Goal: Task Accomplishment & Management: Use online tool/utility

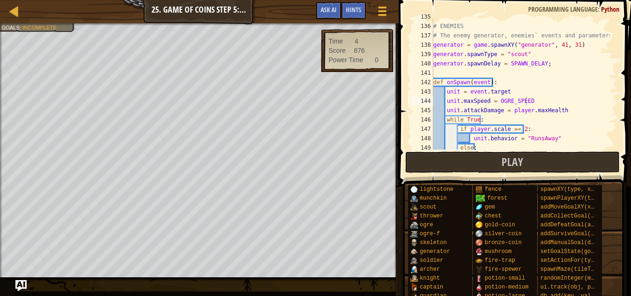
scroll to position [1259, 0]
click at [518, 158] on span "Play" at bounding box center [513, 161] width 22 height 15
click at [433, 158] on button "Play" at bounding box center [512, 162] width 215 height 22
click at [471, 164] on button "Play" at bounding box center [512, 162] width 215 height 22
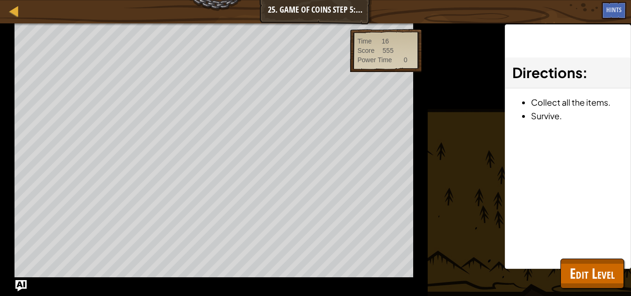
click at [471, 164] on div "Win the Game. Goals : Running... Time 16 Score 555 Power Time 0 ♫ Game 350 x: 7…" at bounding box center [315, 159] width 631 height 273
click at [471, 164] on div "Win the Game. Goals : Ran out of time Time 0 Score 999 Power Time 0 ♫ Game 350 …" at bounding box center [315, 159] width 631 height 273
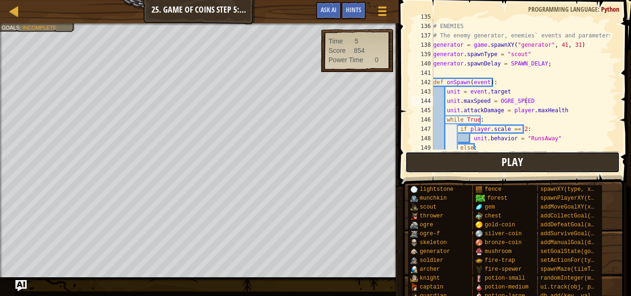
click at [461, 158] on button "Play" at bounding box center [512, 162] width 215 height 22
click at [475, 166] on button "Play" at bounding box center [512, 162] width 215 height 22
click at [527, 100] on div "# ENEMIES # The enemy generator, enemies` events and parameters. generator = ga…" at bounding box center [520, 87] width 179 height 150
click at [531, 103] on div "# ENEMIES # The enemy generator, enemies` events and parameters. generator = ga…" at bounding box center [520, 87] width 179 height 150
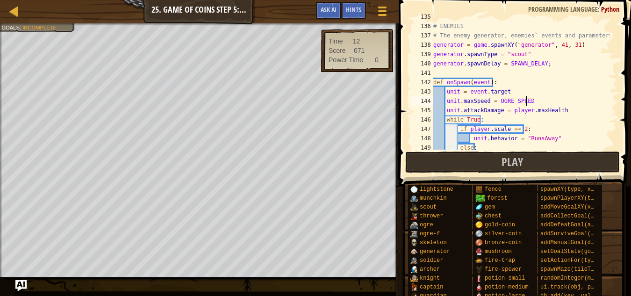
click at [531, 103] on div "# ENEMIES # The enemy generator, enemies` events and parameters. generator = ga…" at bounding box center [520, 87] width 179 height 150
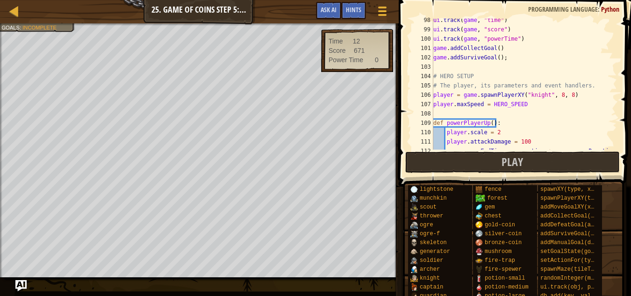
scroll to position [910, 0]
click at [524, 102] on div "ui . track ( game , "time" ) ui . track ( game , "score" ) ui . track ( game , …" at bounding box center [520, 90] width 179 height 150
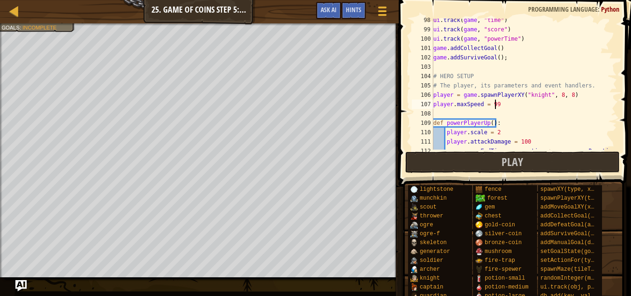
scroll to position [4, 5]
click at [533, 159] on button "Play" at bounding box center [512, 162] width 215 height 22
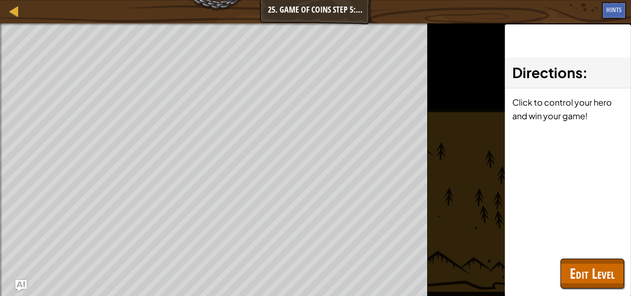
click at [527, 159] on div "Directions : Click to control your hero and win your game!" at bounding box center [568, 160] width 126 height 273
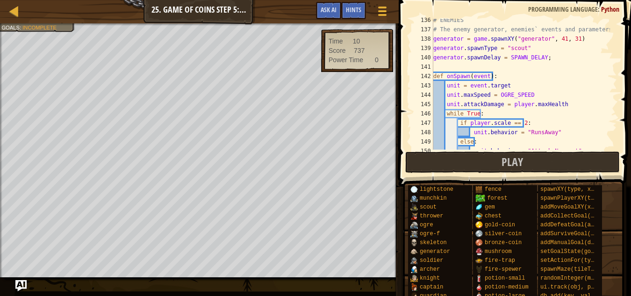
scroll to position [1265, 0]
click at [526, 98] on div "# ENEMIES # The enemy generator, enemies` events and parameters. generator = ga…" at bounding box center [520, 90] width 179 height 150
click at [525, 161] on button "Play" at bounding box center [512, 162] width 215 height 22
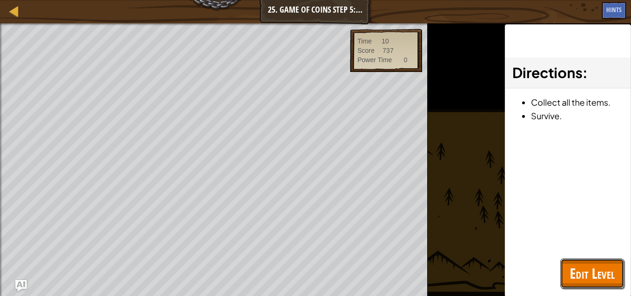
click at [581, 273] on span "Edit Level" at bounding box center [592, 273] width 45 height 19
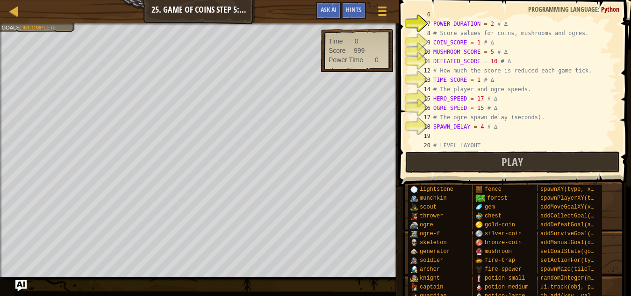
scroll to position [56, 0]
click at [488, 23] on div "# How long power-ups work (seconds). POWER_DURATION = 2 # ∆ # Score values for …" at bounding box center [520, 85] width 179 height 150
click at [477, 43] on div "# How long power-ups work (seconds). POWER_DURATION = 50 # ∆ # Score values for…" at bounding box center [520, 85] width 179 height 150
click at [476, 43] on div "# How long power-ups work (seconds). POWER_DURATION = 50 # ∆ # Score values for…" at bounding box center [520, 85] width 179 height 150
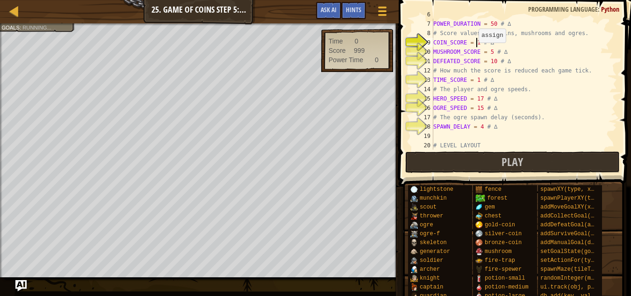
click at [476, 43] on div "# How long power-ups work (seconds). POWER_DURATION = 50 # ∆ # Score values for…" at bounding box center [520, 85] width 179 height 150
click at [492, 61] on div "# How long power-ups work (seconds). POWER_DURATION = 50 # ∆ # Score values for…" at bounding box center [520, 85] width 179 height 150
click at [488, 52] on div "# How long power-ups work (seconds). POWER_DURATION = 50 # ∆ # Score values for…" at bounding box center [520, 85] width 179 height 150
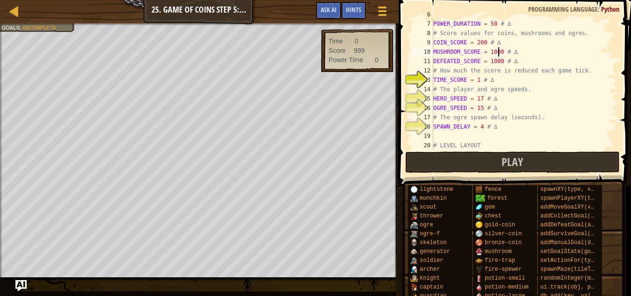
click at [479, 81] on div "# How long power-ups work (seconds). POWER_DURATION = 50 # ∆ # Score values for…" at bounding box center [520, 85] width 179 height 150
click at [477, 79] on div "# How long power-ups work (seconds). POWER_DURATION = 50 # ∆ # Score values for…" at bounding box center [520, 85] width 179 height 150
click at [476, 80] on div "# How long power-ups work (seconds). POWER_DURATION = 50 # ∆ # Score values for…" at bounding box center [520, 85] width 179 height 150
click at [481, 98] on div "# How long power-ups work (seconds). POWER_DURATION = 50 # ∆ # Score values for…" at bounding box center [520, 85] width 179 height 150
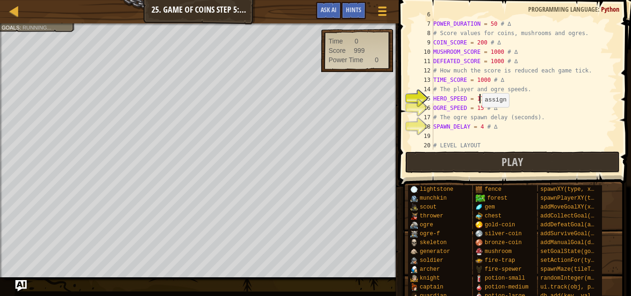
click at [480, 108] on div "# How long power-ups work (seconds). POWER_DURATION = 50 # ∆ # Score values for…" at bounding box center [520, 85] width 179 height 150
click at [480, 129] on div "# How long power-ups work (seconds). POWER_DURATION = 50 # ∆ # Score values for…" at bounding box center [520, 85] width 179 height 150
type textarea "SPAWN_DELAY = # ∆"
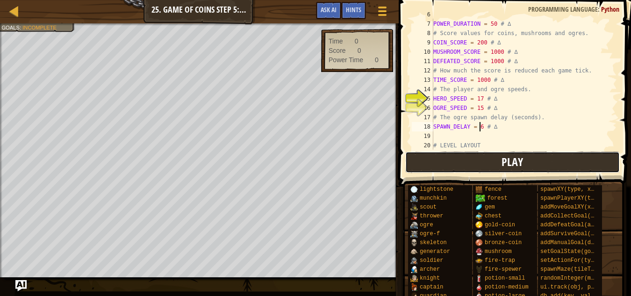
click at [485, 161] on button "Play" at bounding box center [512, 162] width 215 height 22
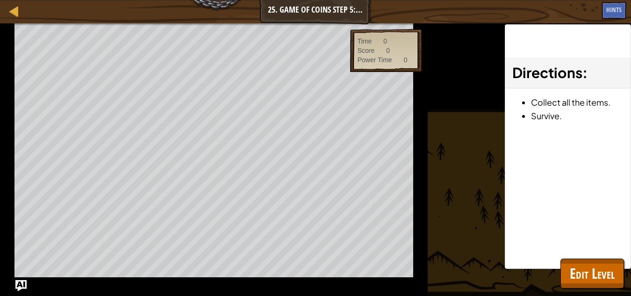
click at [485, 161] on div "Win the Game. Goals : Running... Time 0 Score 0 Power Time 0 ♫ Game 350 x: 70 y…" at bounding box center [315, 159] width 631 height 273
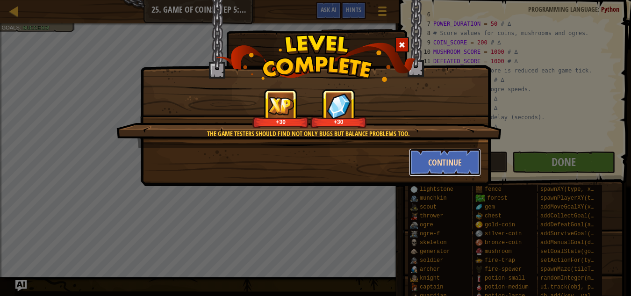
click at [453, 165] on button "Continue" at bounding box center [445, 162] width 72 height 28
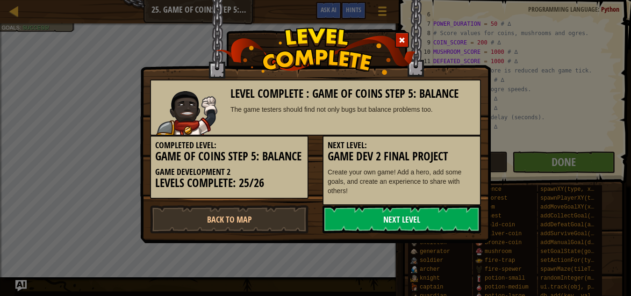
click at [406, 215] on link "Next Level" at bounding box center [402, 219] width 158 height 28
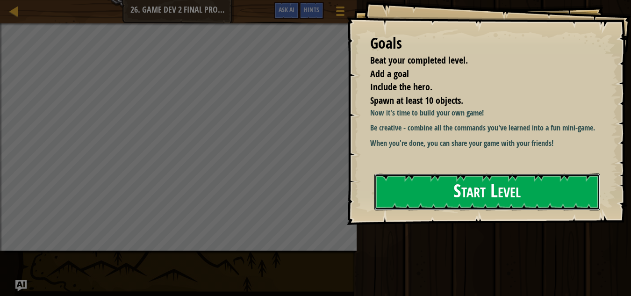
click at [423, 199] on button "Start Level" at bounding box center [487, 191] width 226 height 37
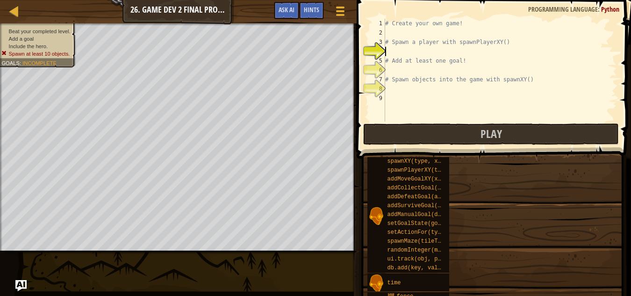
click at [437, 199] on span "addDefeatGoal(amount)" at bounding box center [423, 197] width 71 height 7
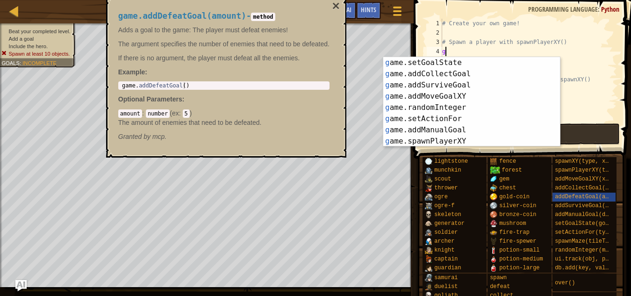
scroll to position [45, 0]
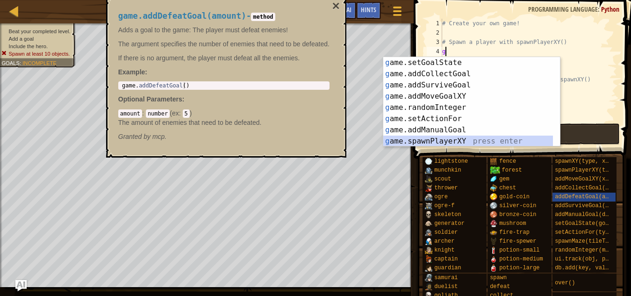
click at [469, 144] on div "g ame.setGoalState press enter g ame.addCollectGoal press enter g ame.addSurviv…" at bounding box center [468, 113] width 170 height 112
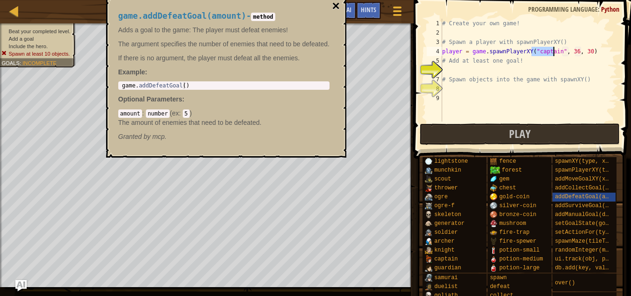
click at [334, 3] on button "×" at bounding box center [335, 6] width 7 height 13
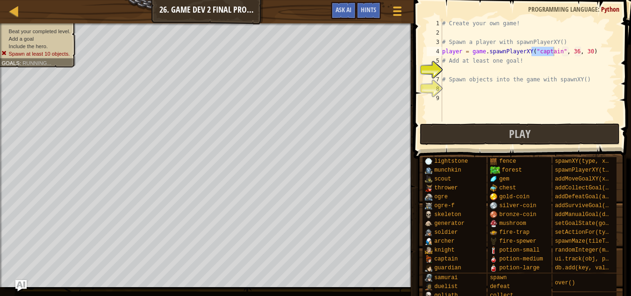
click at [530, 76] on div "# Create your own game! # Spawn a player with spawnPlayerXY() player = game . s…" at bounding box center [528, 80] width 177 height 122
click at [482, 72] on div "# Create your own game! # Spawn a player with spawnPlayerXY() player = game . s…" at bounding box center [528, 80] width 177 height 122
click at [472, 68] on div "# Create your own game! # Spawn a player with spawnPlayerXY() player = game . s…" at bounding box center [528, 80] width 177 height 122
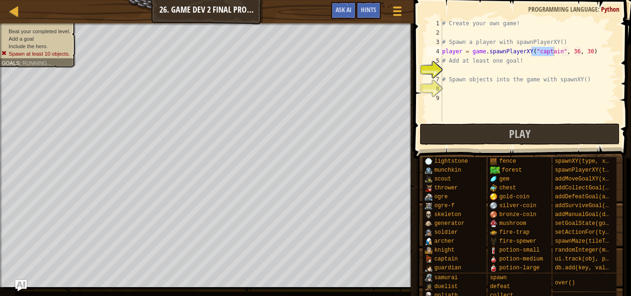
click at [494, 75] on div "# Create your own game! # Spawn a player with spawnPlayerXY() player = game . s…" at bounding box center [528, 80] width 177 height 122
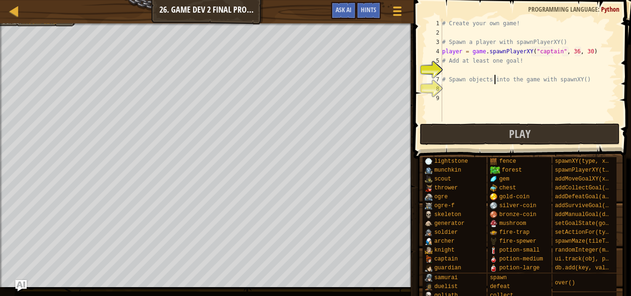
type textarea "# Spawn objects into the game with spawnXY()"
click at [494, 75] on div "# Create your own game! # Spawn a player with spawnPlayerXY() player = game . s…" at bounding box center [528, 80] width 177 height 122
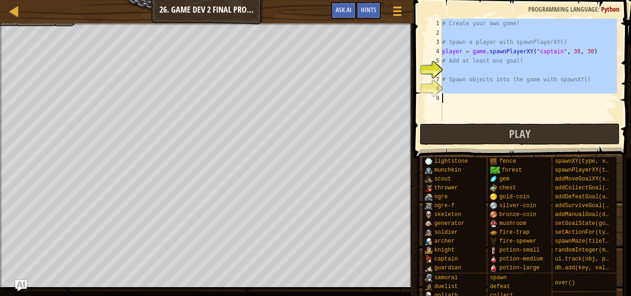
click at [494, 75] on div "# Create your own game! # Spawn a player with spawnPlayerXY() player = game . s…" at bounding box center [528, 80] width 177 height 122
click at [478, 70] on div "# Create your own game! # Spawn a player with spawnPlayerXY() player = game . s…" at bounding box center [528, 70] width 177 height 103
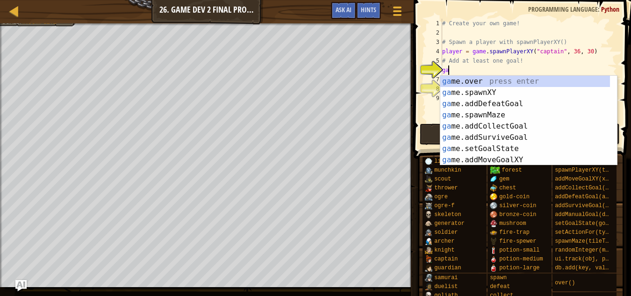
type textarea "ga"
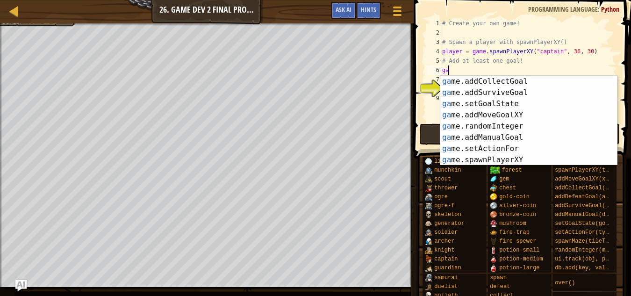
click at [502, 81] on div "ga me.addCollectGoal press enter ga me.addSurviveGoal press enter ga me.setGoal…" at bounding box center [525, 132] width 170 height 112
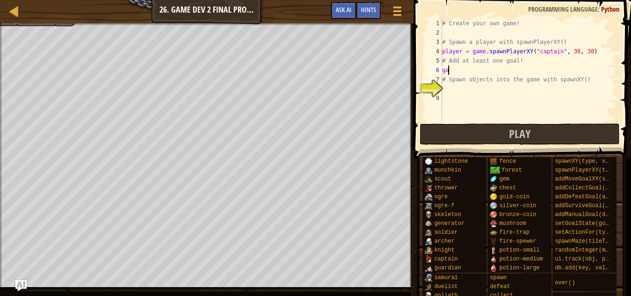
click at [502, 81] on div "# Create your own game! # Spawn a player with spawnPlayerXY() player = game . s…" at bounding box center [528, 80] width 177 height 122
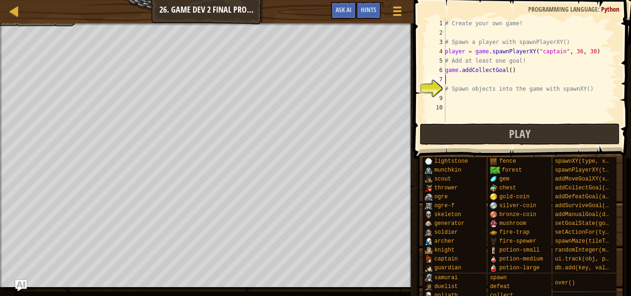
click at [507, 69] on div "# Create your own game! # Spawn a player with spawnPlayerXY() player = game . s…" at bounding box center [530, 80] width 174 height 122
click at [456, 101] on div "# Create your own game! # Spawn a player with spawnPlayerXY() player = game . s…" at bounding box center [530, 80] width 174 height 122
click at [453, 102] on div "# Create your own game! # Spawn a player with spawnPlayerXY() player = game . s…" at bounding box center [530, 80] width 174 height 122
click at [451, 83] on div "# Create your own game! # Spawn a player with spawnPlayerXY() player = game . s…" at bounding box center [530, 80] width 174 height 122
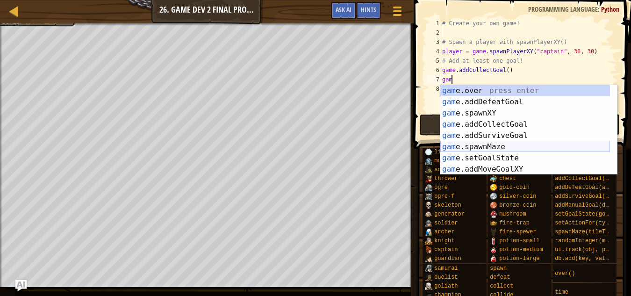
click at [487, 146] on div "gam e.over press enter gam e.addDefeatGoal press enter gam e.spawnXY press ente…" at bounding box center [525, 141] width 170 height 112
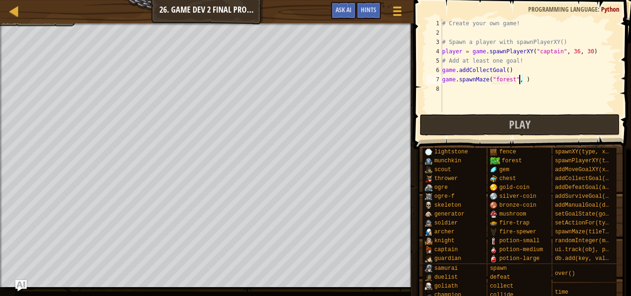
type textarea "game.spawnMaze("forest", 2)"
click at [450, 86] on div "# Create your own game! # Spawn a player with spawnPlayerXY() player = game . s…" at bounding box center [528, 75] width 177 height 112
click at [445, 87] on div "# Create your own game! # Spawn a player with spawnPlayerXY() player = game . s…" at bounding box center [528, 75] width 177 height 112
click at [445, 89] on div "# Create your own game! # Spawn a player with spawnPlayerXY() player = game . s…" at bounding box center [528, 75] width 177 height 112
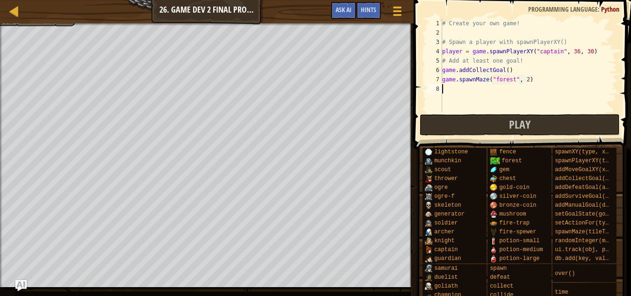
click at [445, 89] on div "# Create your own game! # Spawn a player with spawnPlayerXY() player = game . s…" at bounding box center [528, 75] width 177 height 112
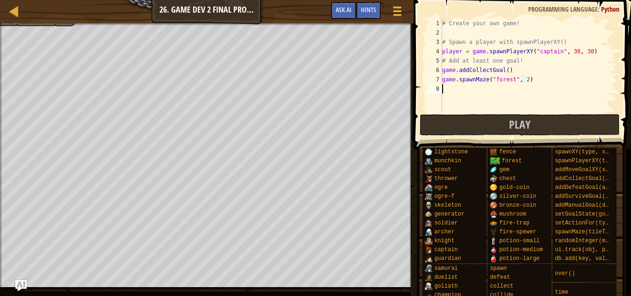
scroll to position [4, 0]
type textarea "g"
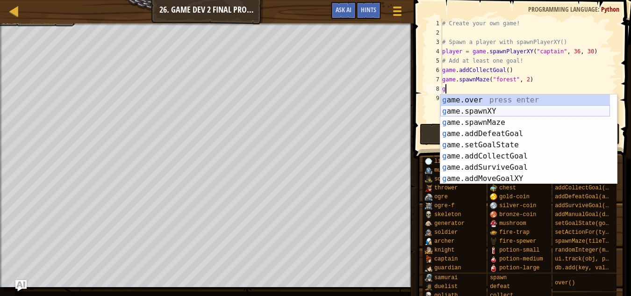
click at [499, 111] on div "g ame.over press enter g ame.spawnXY press enter g ame.spawnMaze press enter g …" at bounding box center [525, 150] width 170 height 112
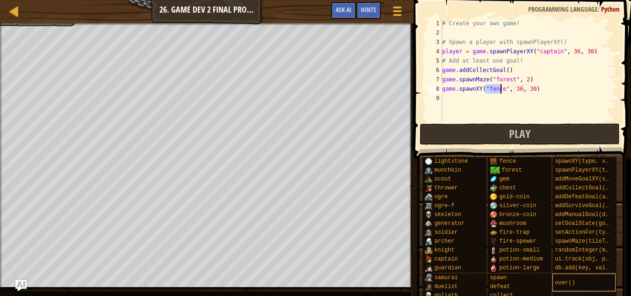
click at [491, 114] on div "# Create your own game! # Spawn a player with spawnPlayerXY() player = game . s…" at bounding box center [528, 80] width 177 height 122
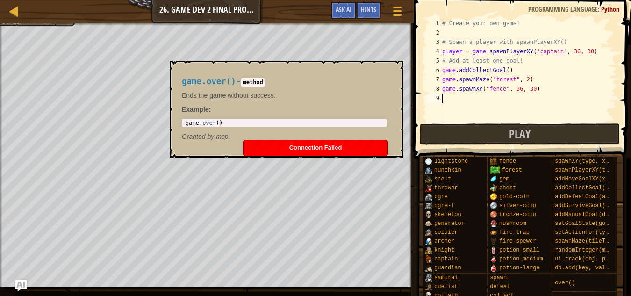
click at [606, 279] on div "over()" at bounding box center [584, 282] width 63 height 18
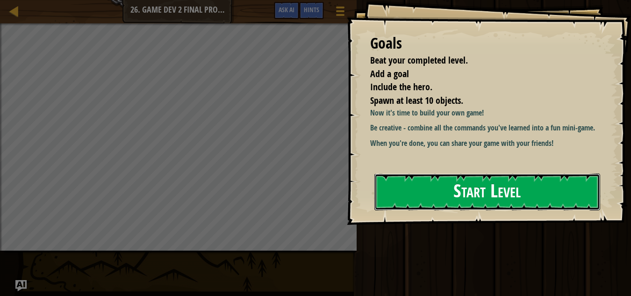
click at [436, 208] on button "Start Level" at bounding box center [487, 191] width 226 height 37
click at [434, 197] on button "Start Level" at bounding box center [487, 191] width 226 height 37
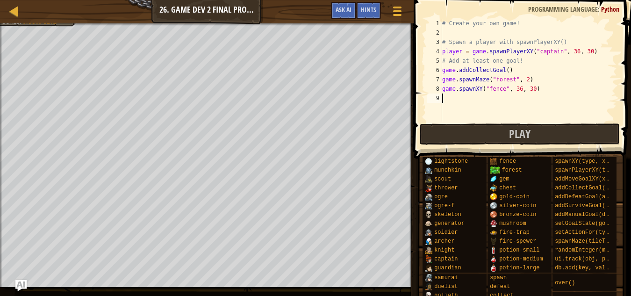
click at [500, 88] on div "# Create your own game! # Spawn a player with spawnPlayerXY() player = game . s…" at bounding box center [528, 80] width 177 height 122
click at [513, 89] on div "# Create your own game! # Spawn a player with spawnPlayerXY() player = game . s…" at bounding box center [528, 80] width 177 height 122
click at [512, 87] on div "# Create your own game! # Spawn a player with spawnPlayerXY() player = game . s…" at bounding box center [528, 80] width 177 height 122
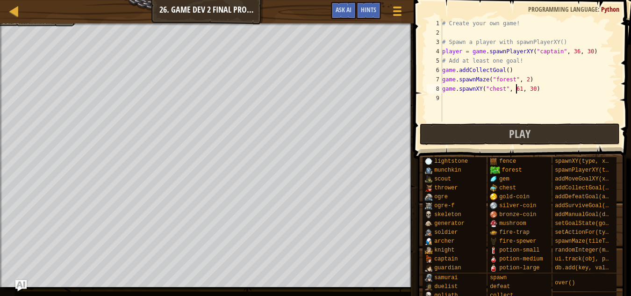
click at [528, 89] on div "# Create your own game! # Spawn a player with spawnPlayerXY() player = game . s…" at bounding box center [528, 80] width 177 height 122
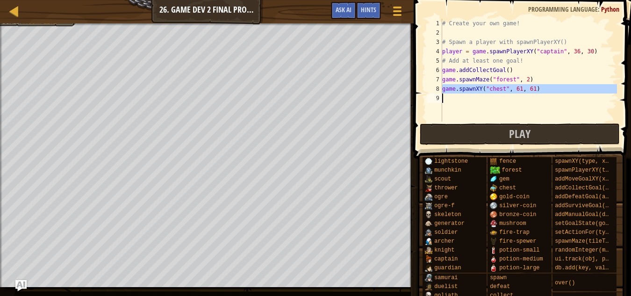
drag, startPoint x: 442, startPoint y: 89, endPoint x: 518, endPoint y: 93, distance: 76.3
click at [518, 93] on div "# Create your own game! # Spawn a player with spawnPlayerXY() player = game . s…" at bounding box center [528, 80] width 177 height 122
type textarea "game.spawnXY("chest", 61, 61)"
paste textarea
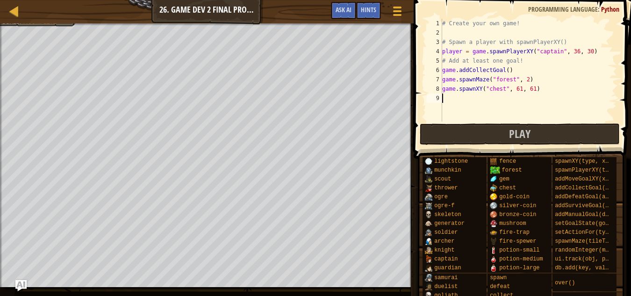
scroll to position [4, 0]
click at [510, 99] on div "# Create your own game! # Spawn a player with spawnPlayerXY() player = game . s…" at bounding box center [528, 80] width 177 height 122
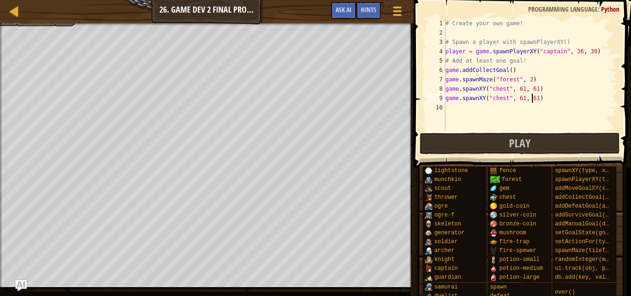
click at [532, 96] on div "# Create your own game! # Spawn a player with spawnPlayerXY() player = game . s…" at bounding box center [530, 84] width 173 height 131
click at [507, 72] on div "# Create your own game! # Spawn a player with spawnPlayerXY() player = game . s…" at bounding box center [530, 84] width 173 height 131
type textarea "game.addCollectGoal(4)"
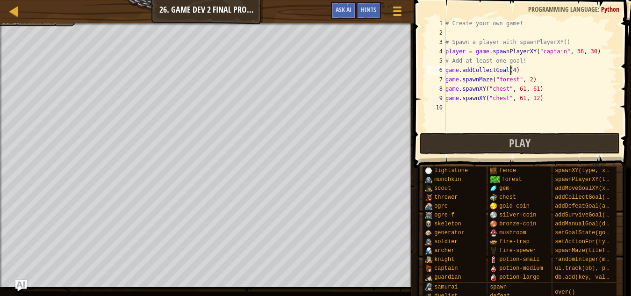
click at [448, 109] on div "# Create your own game! # Spawn a player with spawnPlayerXY() player = game . s…" at bounding box center [530, 84] width 173 height 131
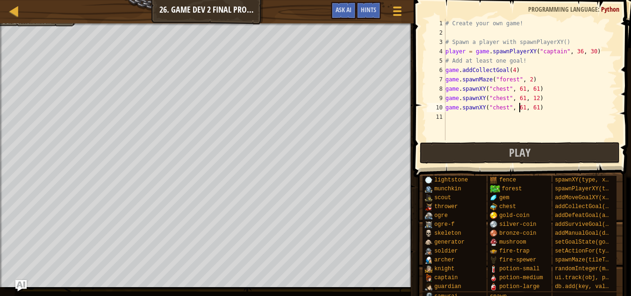
click at [518, 108] on div "# Create your own game! # Spawn a player with spawnPlayerXY() player = game . s…" at bounding box center [530, 89] width 173 height 140
type textarea "game.spawnXY("chest", 12, 61)"
click at [454, 113] on div "# Create your own game! # Spawn a player with spawnPlayerXY() player = game . s…" at bounding box center [530, 89] width 173 height 140
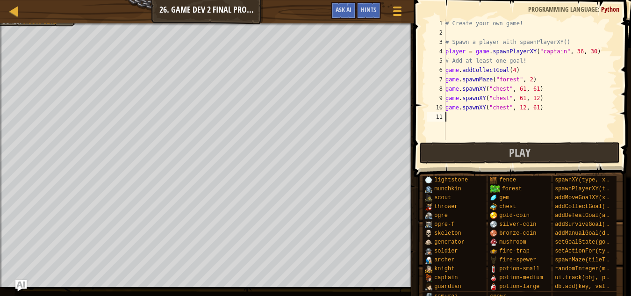
type textarea "g"
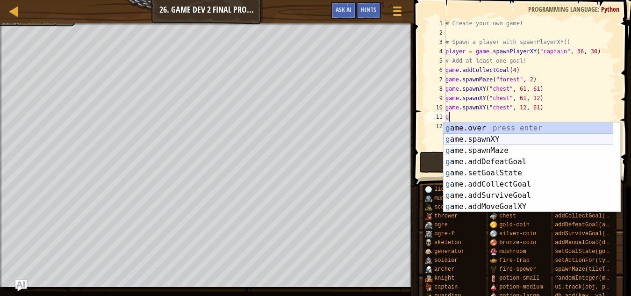
paste textarea
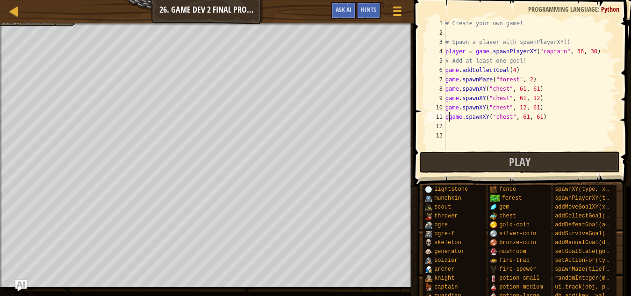
click at [449, 117] on div "# Create your own game! # Spawn a player with spawnPlayerXY() player = game . s…" at bounding box center [530, 94] width 173 height 150
click at [518, 115] on div "# Create your own game! # Spawn a player with spawnPlayerXY() player = game . s…" at bounding box center [530, 94] width 173 height 150
click at [529, 118] on div "# Create your own game! # Spawn a player with spawnPlayerXY() player = game . s…" at bounding box center [530, 94] width 173 height 150
click at [529, 116] on div "# Create your own game! # Spawn a player with spawnPlayerXY() player = game . s…" at bounding box center [530, 94] width 173 height 150
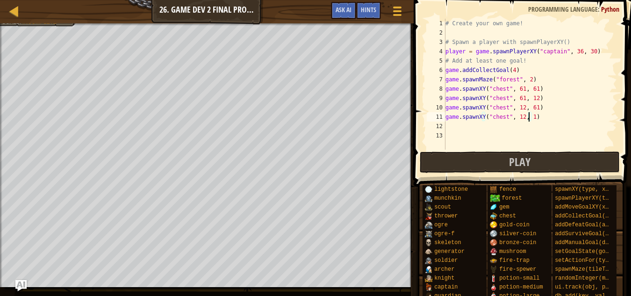
type textarea "game.spawnXY("chest", 12, 12)"
click at [447, 123] on div "# Create your own game! # Spawn a player with spawnPlayerXY() player = game . s…" at bounding box center [530, 94] width 173 height 150
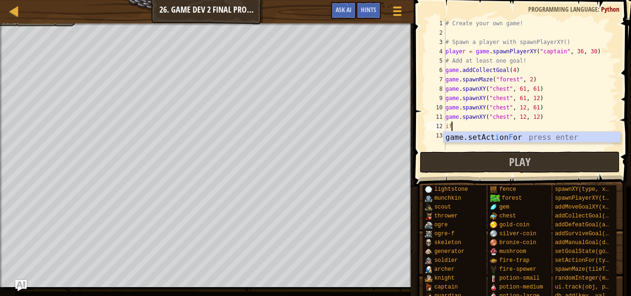
type textarea "i"
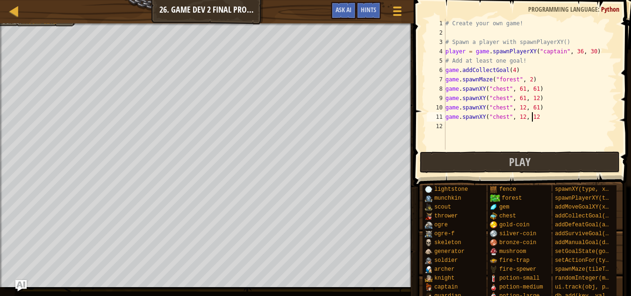
scroll to position [4, 7]
type textarea "game.spawnXY("chest", 12, 12)"
click at [452, 127] on div "# Create your own game! # Spawn a player with spawnPlayerXY() player = game . s…" at bounding box center [530, 94] width 173 height 150
click at [451, 126] on div "# Create your own game! # Spawn a player with spawnPlayerXY() player = game . s…" at bounding box center [530, 94] width 173 height 150
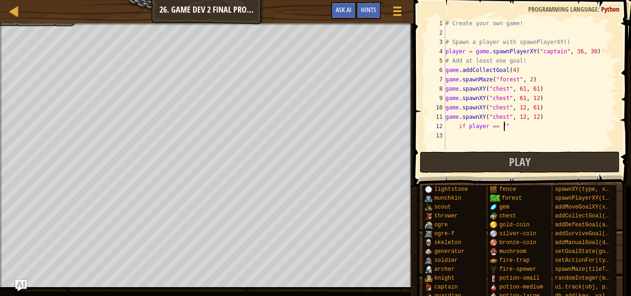
scroll to position [4, 4]
click at [501, 126] on div "# Create your own game! # Spawn a player with spawnPlayerXY() player = game . s…" at bounding box center [530, 94] width 173 height 150
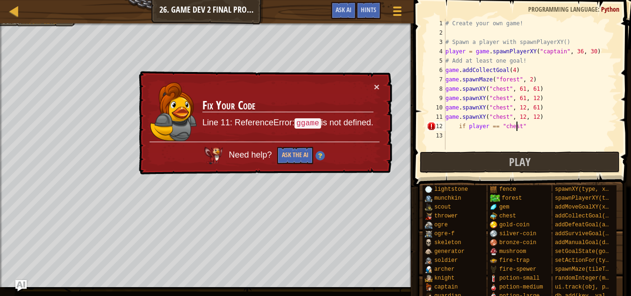
click at [534, 123] on div "# Create your own game! # Spawn a player with spawnPlayerXY() player = game . s…" at bounding box center [530, 94] width 173 height 150
click at [375, 84] on button "×" at bounding box center [377, 87] width 6 height 10
click at [458, 127] on div "# Create your own game! # Spawn a player with spawnPlayerXY() player = game . s…" at bounding box center [530, 94] width 173 height 150
type textarea "if player == "chest":"
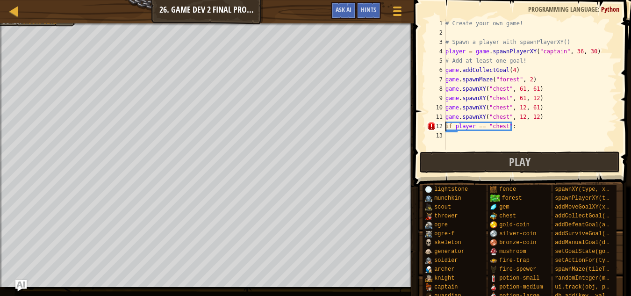
scroll to position [4, 5]
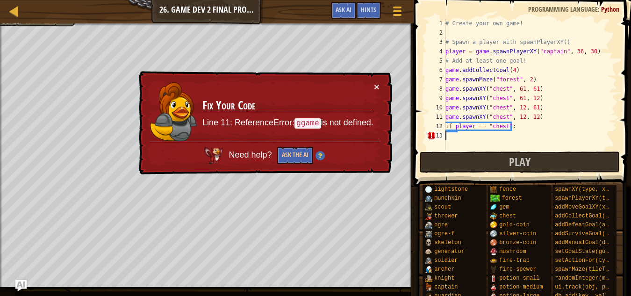
click at [450, 140] on div "# Create your own game! # Spawn a player with spawnPlayerXY() player = game . s…" at bounding box center [530, 94] width 173 height 150
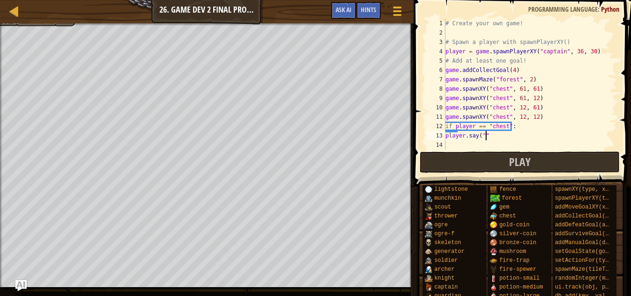
scroll to position [4, 3]
click at [482, 133] on div "# Create your own game! # Spawn a player with spawnPlayerXY() player = game . s…" at bounding box center [530, 94] width 173 height 150
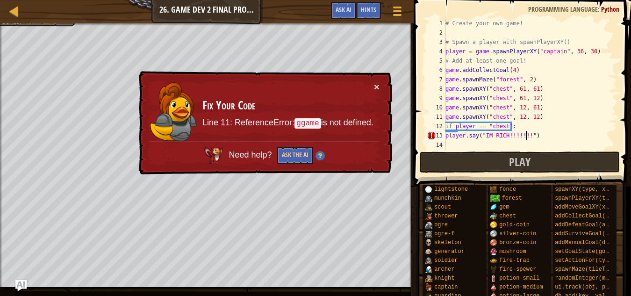
click at [380, 86] on div "× Fix Your Code Line 11: ReferenceError: ggame is not defined. Need help? Ask t…" at bounding box center [264, 123] width 255 height 104
click at [377, 86] on button "×" at bounding box center [377, 88] width 6 height 10
click at [445, 135] on div "# Create your own game! # Spawn a player with spawnPlayerXY() player = game . s…" at bounding box center [530, 94] width 173 height 150
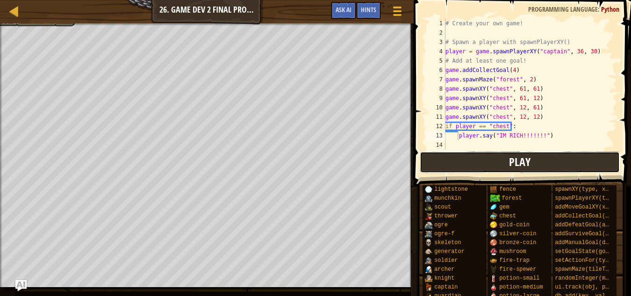
click at [463, 158] on button "Play" at bounding box center [520, 162] width 200 height 22
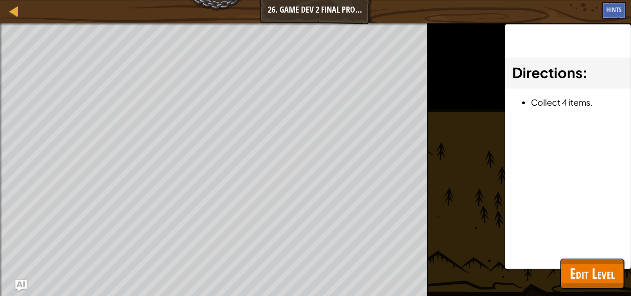
click at [606, 288] on div "Beat your completed level. Add a goal Include the hero. Spawn at least 10 objec…" at bounding box center [315, 159] width 631 height 273
click at [564, 273] on button "Edit Level" at bounding box center [592, 274] width 64 height 30
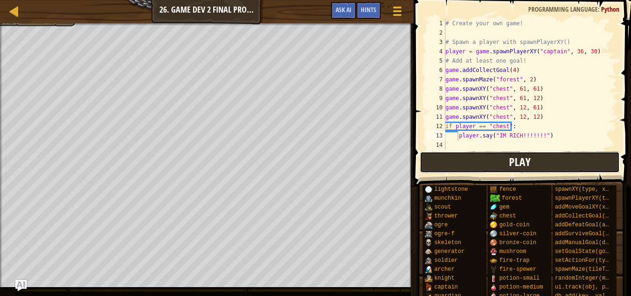
click at [481, 159] on button "Play" at bounding box center [520, 162] width 200 height 22
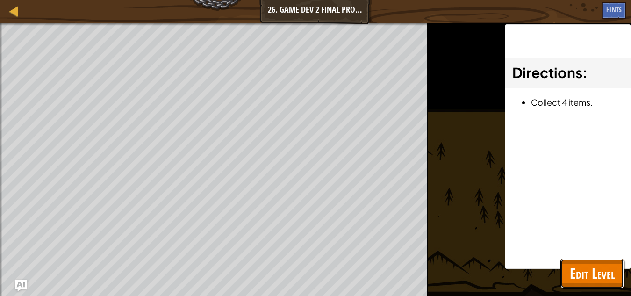
click at [591, 270] on span "Edit Level" at bounding box center [592, 273] width 45 height 19
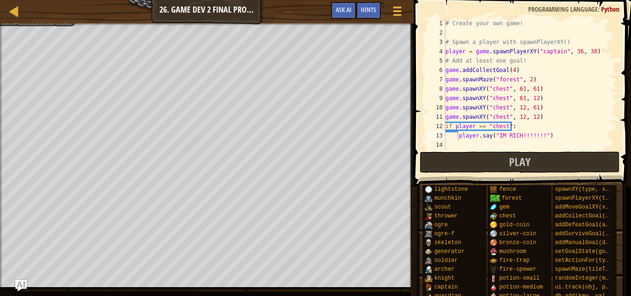
click at [474, 135] on div "# Create your own game! # Spawn a player with spawnPlayerXY() player = game . s…" at bounding box center [530, 94] width 173 height 150
click at [477, 136] on div "# Create your own game! # Spawn a player with spawnPlayerXY() player = game . s…" at bounding box center [530, 94] width 173 height 150
click at [489, 158] on button "Play" at bounding box center [520, 162] width 200 height 22
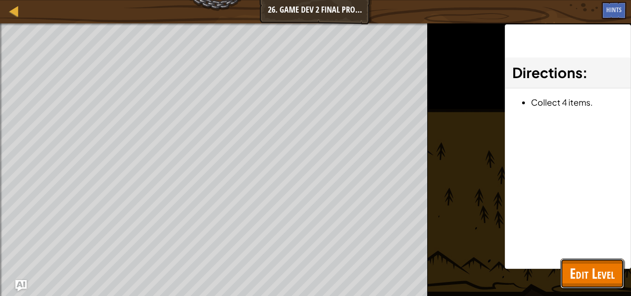
click at [602, 273] on span "Edit Level" at bounding box center [592, 273] width 45 height 19
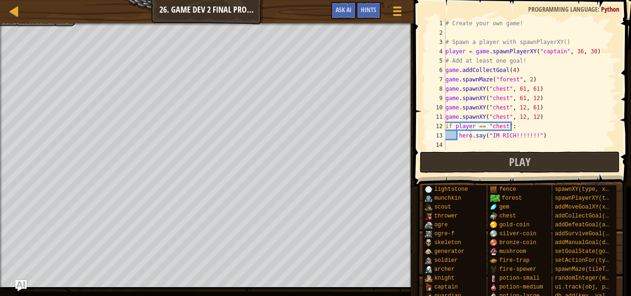
click at [472, 128] on div "# Create your own game! # Spawn a player with spawnPlayerXY() player = game . s…" at bounding box center [530, 94] width 173 height 150
click at [474, 128] on div "# Create your own game! # Spawn a player with spawnPlayerXY() player = game . s…" at bounding box center [530, 94] width 173 height 150
click at [494, 163] on button "Play" at bounding box center [520, 162] width 200 height 22
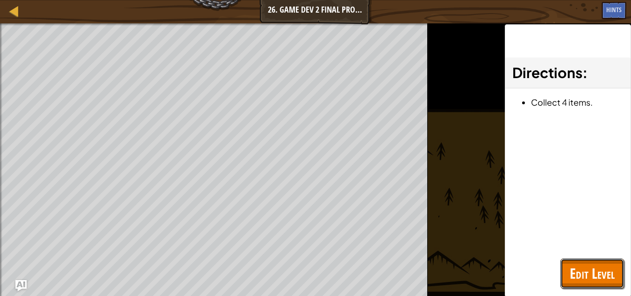
click at [590, 274] on span "Edit Level" at bounding box center [592, 273] width 45 height 19
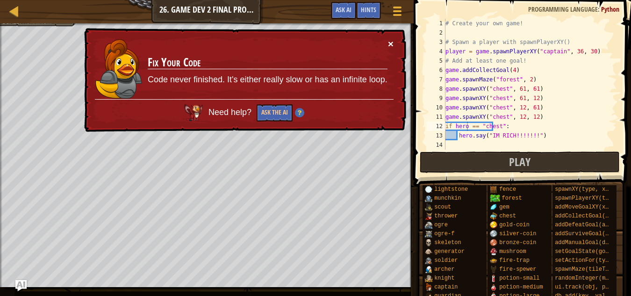
click at [389, 43] on button "×" at bounding box center [391, 44] width 6 height 10
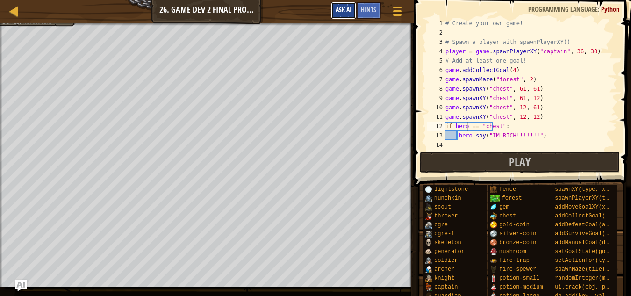
click at [344, 9] on span "Ask AI" at bounding box center [344, 9] width 16 height 9
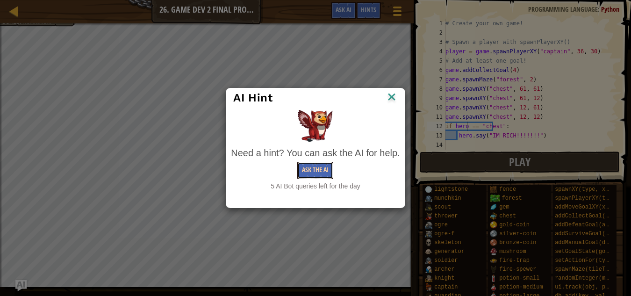
click at [319, 169] on button "Ask the AI" at bounding box center [315, 170] width 36 height 17
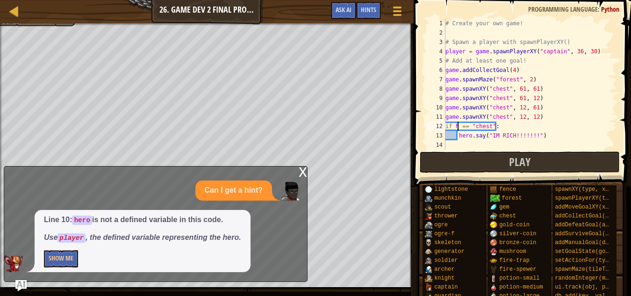
type textarea "if == "chest":"
click at [58, 255] on button "Show Me" at bounding box center [61, 258] width 34 height 17
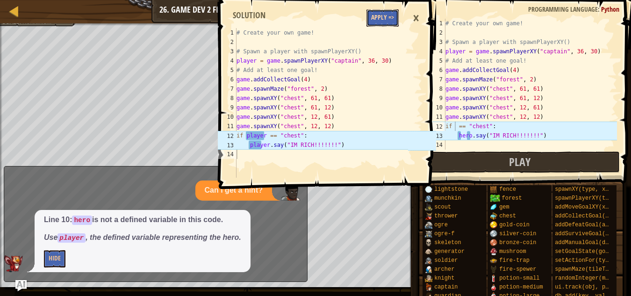
click at [382, 20] on button "Apply =>" at bounding box center [382, 17] width 32 height 17
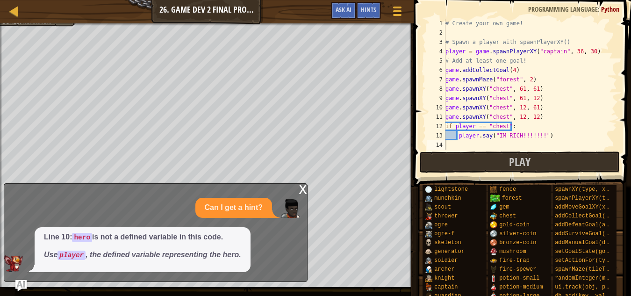
click at [381, 15] on div "Game Menu Done Hints Ask AI" at bounding box center [367, 13] width 83 height 22
click at [302, 188] on div "x" at bounding box center [303, 188] width 8 height 9
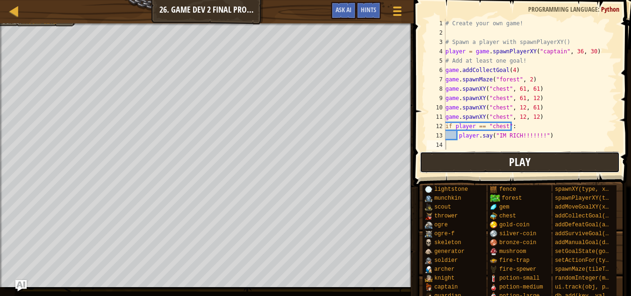
click at [483, 166] on button "Play" at bounding box center [520, 162] width 200 height 22
click at [474, 160] on div "Beat your completed level. Add a goal Include the hero. Spawn at least 10 objec…" at bounding box center [315, 155] width 631 height 264
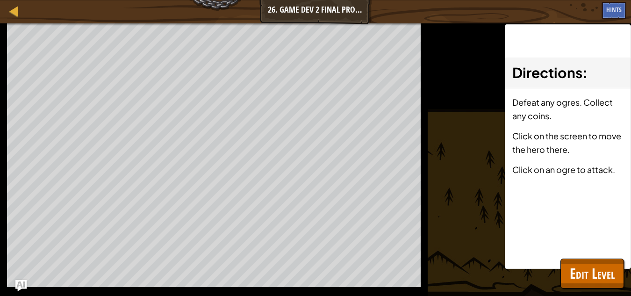
scroll to position [0, 0]
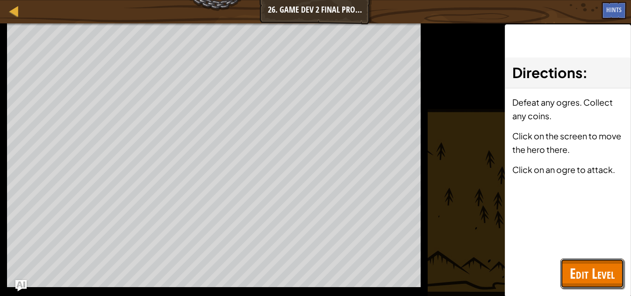
click at [594, 268] on span "Edit Level" at bounding box center [592, 273] width 45 height 19
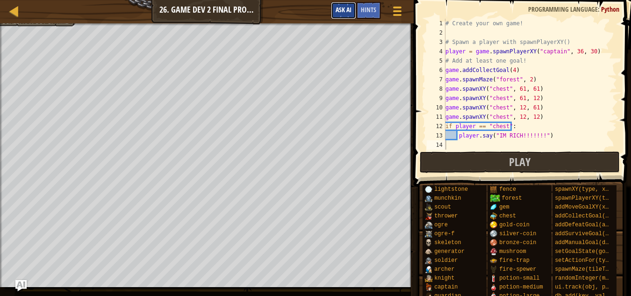
click at [341, 9] on span "Ask AI" at bounding box center [344, 9] width 16 height 9
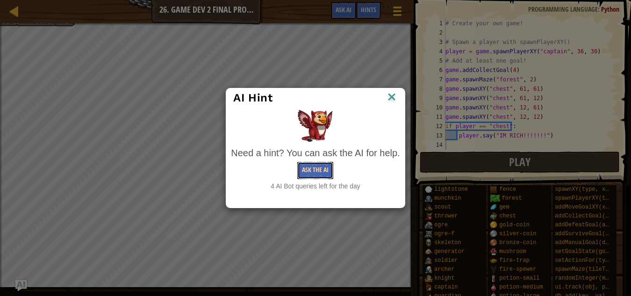
click at [328, 169] on button "Ask the AI" at bounding box center [315, 170] width 36 height 17
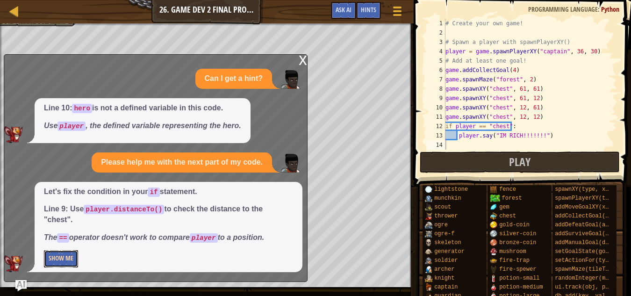
click at [61, 257] on button "Show Me" at bounding box center [61, 258] width 34 height 17
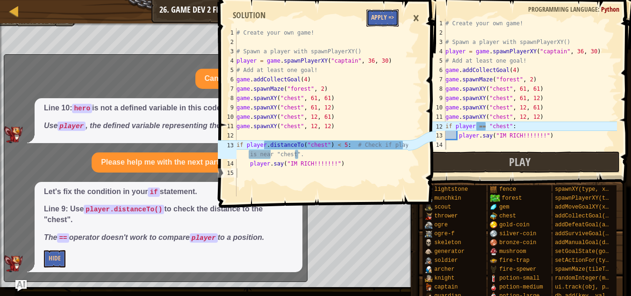
click at [385, 15] on button "Apply =>" at bounding box center [382, 17] width 32 height 17
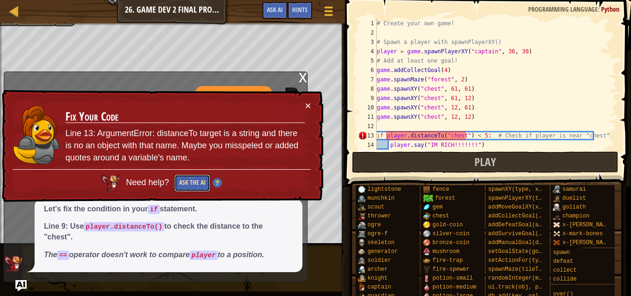
click at [189, 182] on button "Ask the AI" at bounding box center [192, 183] width 36 height 18
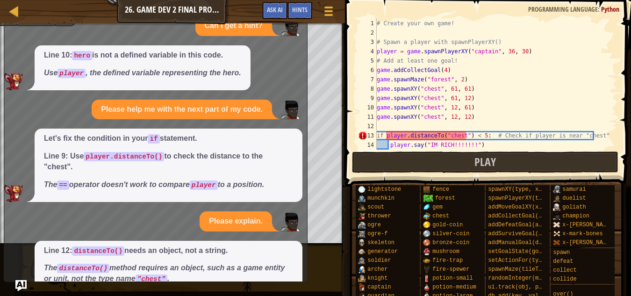
scroll to position [30, 0]
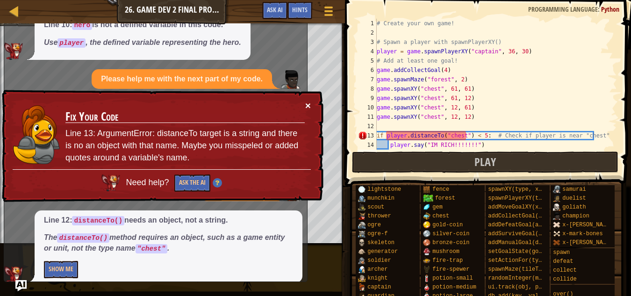
click at [310, 103] on button "×" at bounding box center [307, 103] width 6 height 10
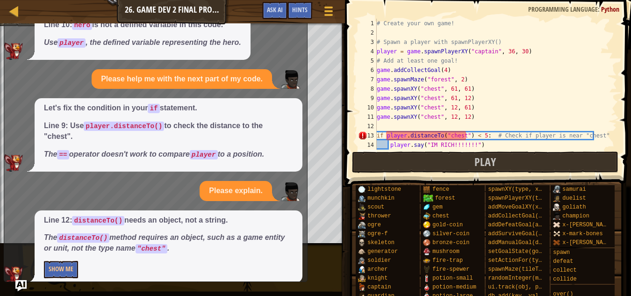
click at [443, 136] on div "# Create your own game! # Spawn a player with spawnPlayerXY() player = game . s…" at bounding box center [492, 94] width 235 height 150
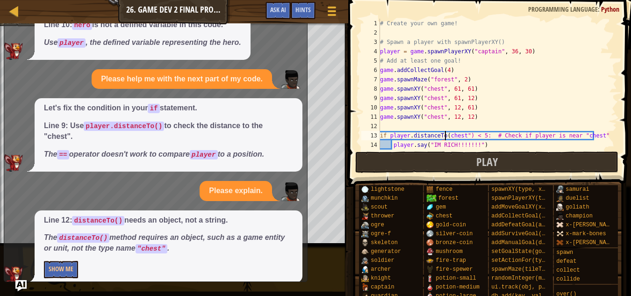
click at [460, 133] on div "# Create your own game! # Spawn a player with spawnPlayerXY() player = game . s…" at bounding box center [495, 94] width 235 height 150
click at [463, 133] on div "# Create your own game! # Spawn a player with spawnPlayerXY() player = game . s…" at bounding box center [494, 94] width 232 height 150
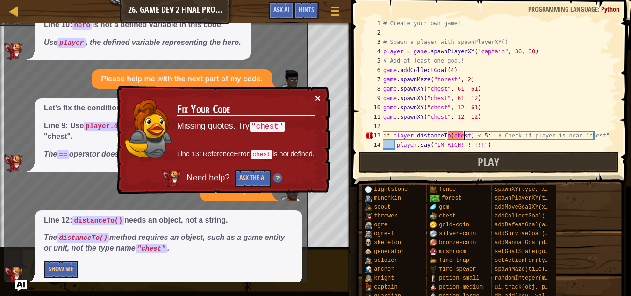
click at [315, 96] on button "×" at bounding box center [318, 98] width 6 height 10
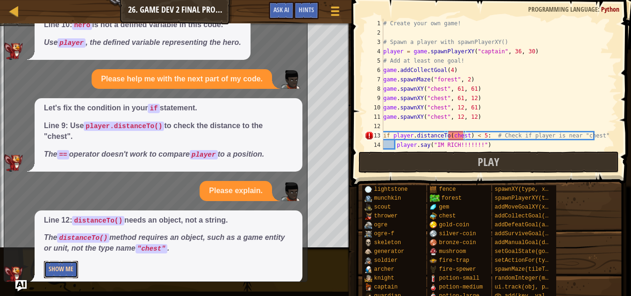
click at [65, 261] on button "Show Me" at bounding box center [61, 269] width 34 height 17
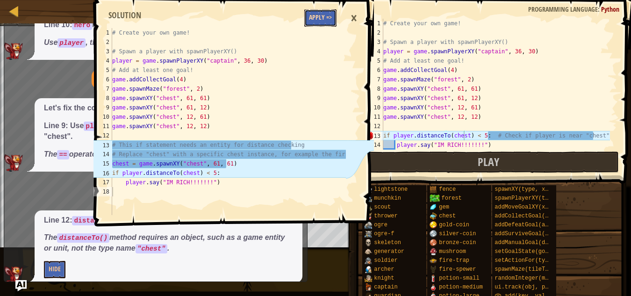
click at [323, 15] on button "Apply =>" at bounding box center [320, 17] width 32 height 17
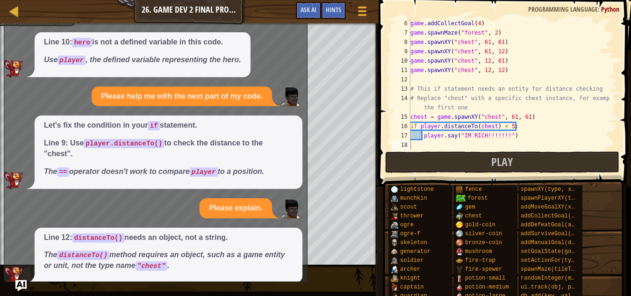
scroll to position [47, 0]
click at [490, 126] on div "game . addCollectGoal ( 4 ) game . spawnMaze ( "forest" , 2 ) game . spawnXY ( …" at bounding box center [509, 94] width 201 height 150
click at [472, 127] on div "game . addCollectGoal ( 4 ) game . spawnMaze ( "forest" , 2 ) game . spawnXY ( …" at bounding box center [509, 94] width 201 height 150
click at [484, 127] on div "game . addCollectGoal ( 4 ) game . spawnMaze ( "forest" , 2 ) game . spawnXY ( …" at bounding box center [509, 94] width 201 height 150
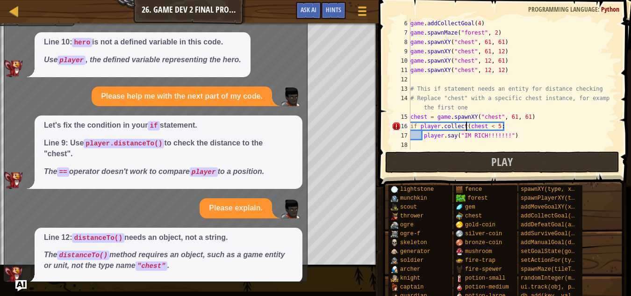
click at [467, 128] on div "game . addCollectGoal ( 4 ) game . spawnMaze ( "forest" , 2 ) game . spawnXY ( …" at bounding box center [509, 94] width 201 height 150
click at [481, 127] on div "game . addCollectGoal ( 4 ) game . spawnMaze ( "forest" , 2 ) game . spawnXY ( …" at bounding box center [509, 94] width 201 height 150
click at [497, 128] on div "game . addCollectGoal ( 4 ) game . spawnMaze ( "forest" , 2 ) game . spawnXY ( …" at bounding box center [509, 94] width 201 height 150
click at [462, 125] on div "game . addCollectGoal ( 4 ) game . spawnMaze ( "forest" , 2 ) game . spawnXY ( …" at bounding box center [509, 94] width 201 height 150
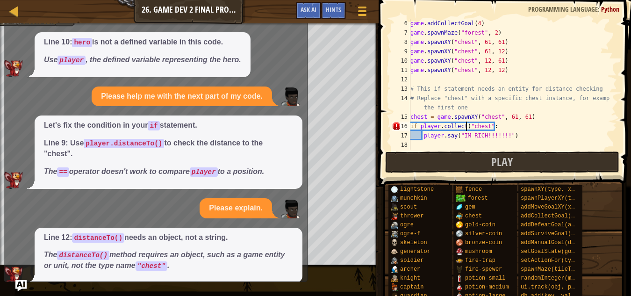
scroll to position [4, 4]
click at [488, 127] on div "game . addCollectGoal ( 4 ) game . spawnMaze ( "forest" , 2 ) game . spawnXY ( …" at bounding box center [509, 94] width 201 height 150
type textarea "0:"
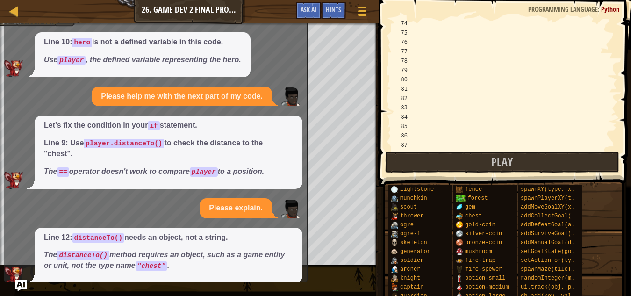
scroll to position [692, 0]
drag, startPoint x: 511, startPoint y: 75, endPoint x: 547, endPoint y: 80, distance: 36.8
click at [547, 80] on div at bounding box center [509, 94] width 201 height 150
drag, startPoint x: 579, startPoint y: 36, endPoint x: 460, endPoint y: 85, distance: 128.3
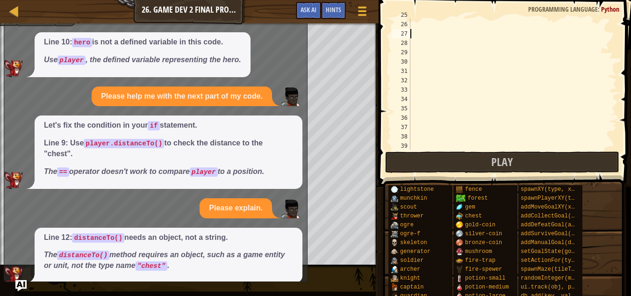
drag, startPoint x: 460, startPoint y: 85, endPoint x: 458, endPoint y: 62, distance: 22.5
click at [457, 62] on div at bounding box center [509, 85] width 201 height 150
click at [458, 62] on div at bounding box center [509, 85] width 201 height 150
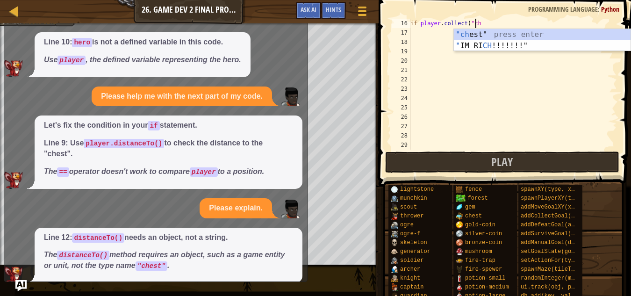
scroll to position [150, 0]
click at [484, 34] on div ""ch est" press enter " IM RI CH !!!!!!!" press enter" at bounding box center [542, 51] width 177 height 45
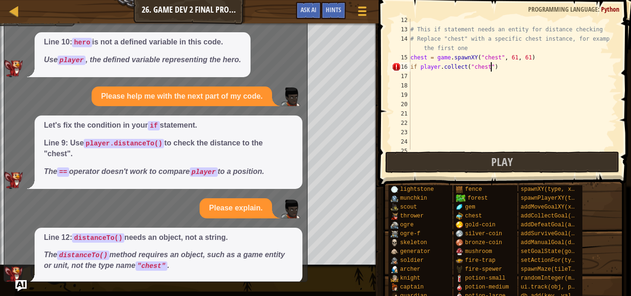
scroll to position [4, 6]
type textarea "if player.collect("chest"):"
click at [422, 83] on div "# This if statement needs an entity for distance checking # Replace "chest" wit…" at bounding box center [509, 90] width 201 height 150
click at [421, 79] on div "# This if statement needs an entity for distance checking # Replace "chest" wit…" at bounding box center [509, 90] width 201 height 150
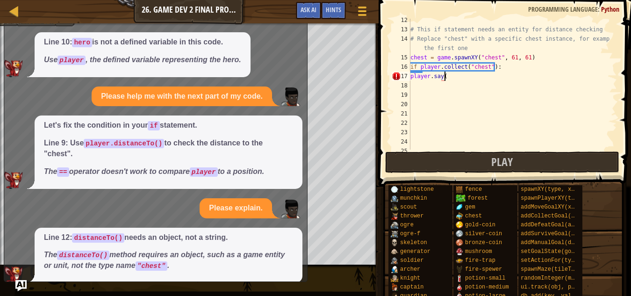
scroll to position [4, 2]
click at [443, 78] on div "# This if statement needs an entity for distance checking # Replace "chest" wit…" at bounding box center [509, 90] width 201 height 150
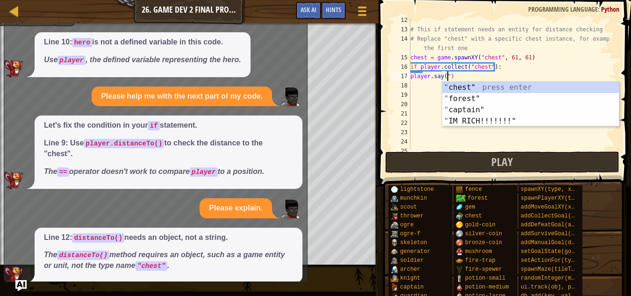
scroll to position [4, 3]
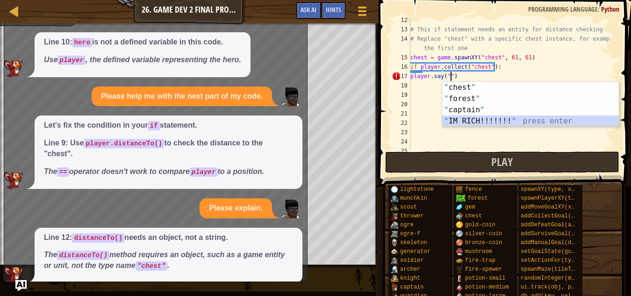
click at [460, 119] on div "" chest " press enter " forest " press enter " captain " press enter " IM RICH!…" at bounding box center [530, 115] width 177 height 67
type textarea "player.say("IM RICH!!!!!!!")"
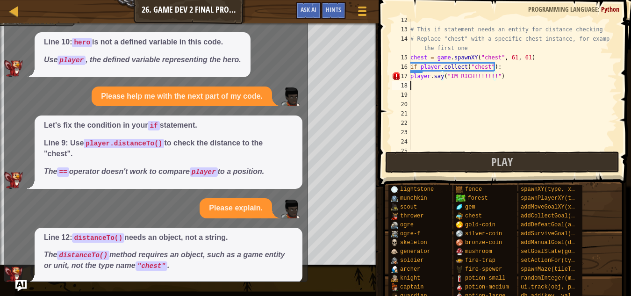
scroll to position [4, 0]
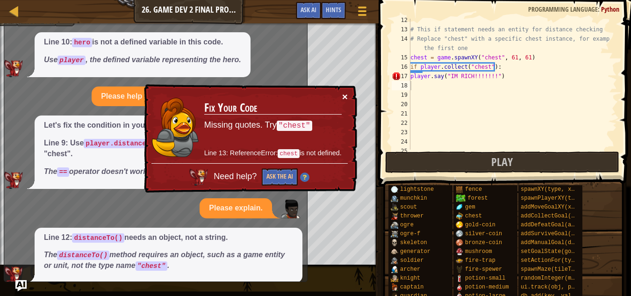
click at [345, 96] on button "×" at bounding box center [345, 97] width 6 height 10
click at [412, 75] on div "# This if statement needs an entity for distance checking # Replace "chest" wit…" at bounding box center [509, 90] width 201 height 150
type textarea "player.say("IM RICH!!!!!!!")"
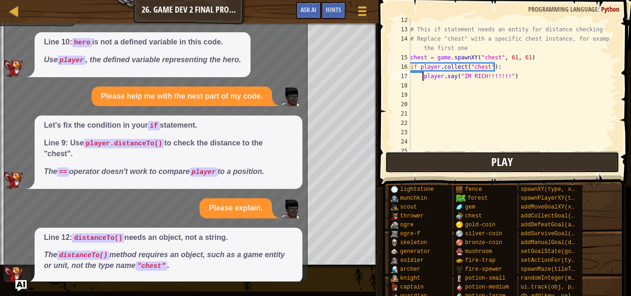
click at [389, 163] on button "Play" at bounding box center [502, 162] width 234 height 22
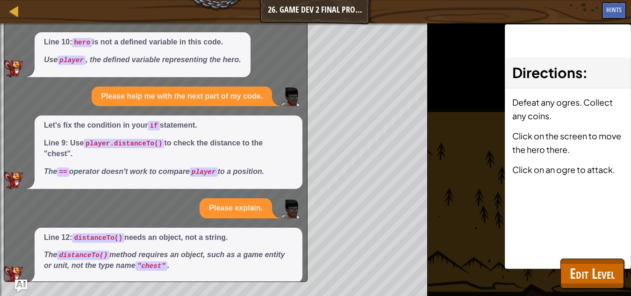
click at [22, 284] on img "Ask AI" at bounding box center [21, 286] width 12 height 12
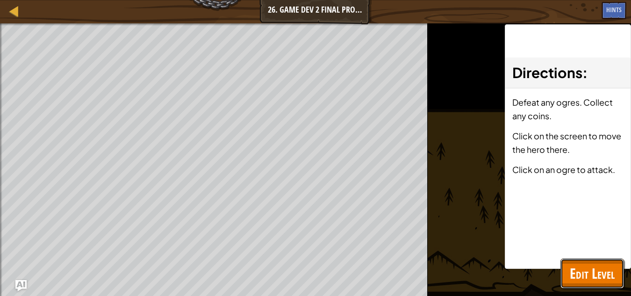
click at [586, 276] on span "Edit Level" at bounding box center [592, 273] width 45 height 19
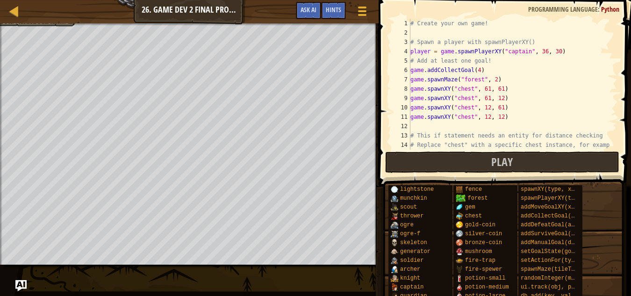
scroll to position [0, 0]
